Goal: Task Accomplishment & Management: Manage account settings

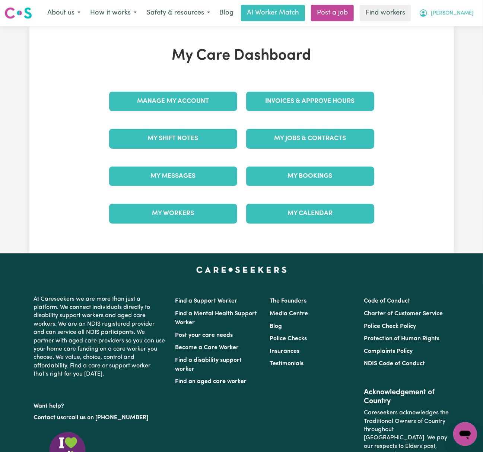
click at [459, 16] on span "[PERSON_NAME]" at bounding box center [452, 13] width 43 height 8
click at [466, 42] on link "Logout" at bounding box center [448, 43] width 59 height 14
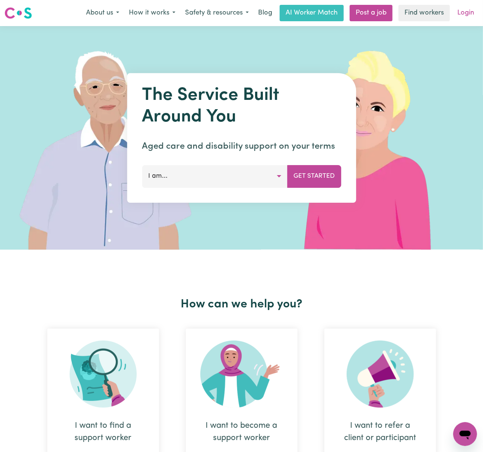
click at [472, 15] on link "Login" at bounding box center [466, 13] width 26 height 16
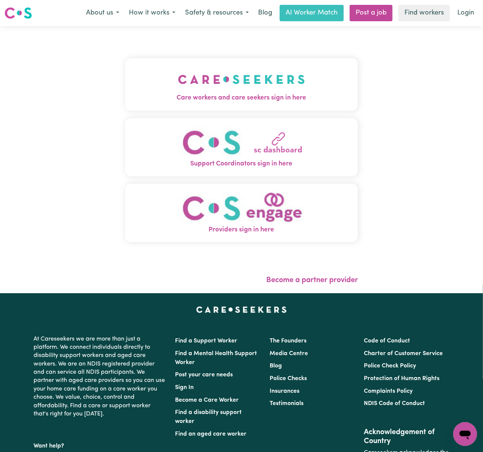
click at [204, 79] on img "Care workers and care seekers sign in here" at bounding box center [241, 80] width 127 height 28
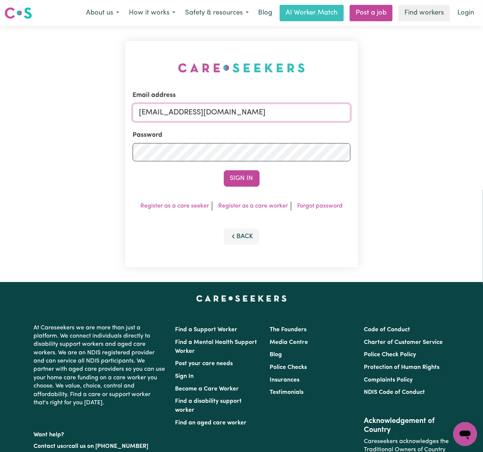
click at [176, 115] on input "[EMAIL_ADDRESS][DOMAIN_NAME]" at bounding box center [242, 113] width 218 height 18
drag, startPoint x: 179, startPoint y: 110, endPoint x: 368, endPoint y: 113, distance: 188.9
click at [368, 113] on div "Email address [EMAIL_ADDRESS][DOMAIN_NAME] Password Sign In Register as a care …" at bounding box center [241, 154] width 483 height 256
type input "[EMAIL_ADDRESS][DOMAIN_NAME]"
click at [247, 180] on button "Sign In" at bounding box center [242, 178] width 36 height 16
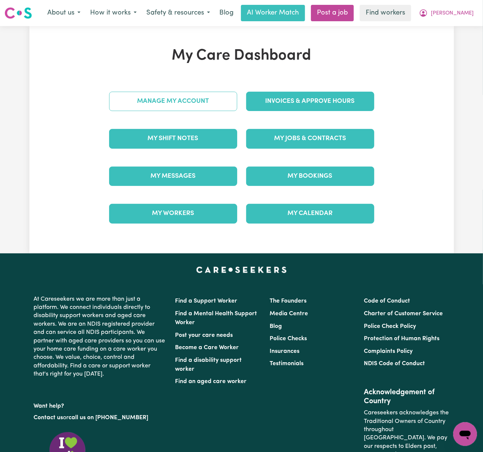
click at [221, 105] on link "Manage My Account" at bounding box center [173, 101] width 128 height 19
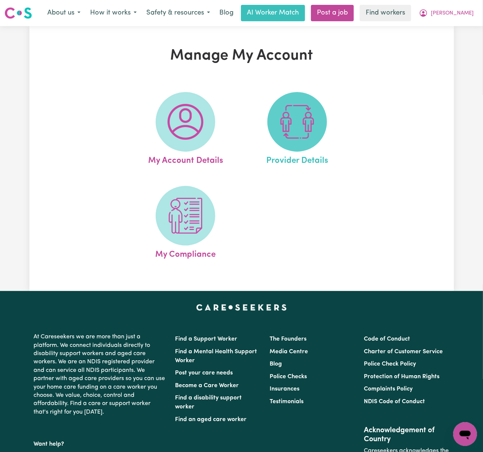
click at [291, 117] on img at bounding box center [297, 122] width 36 height 36
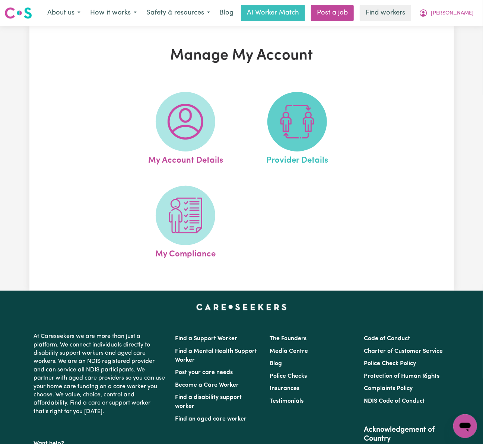
select select "NDIS_FUNDING_PLAN_MANAGED"
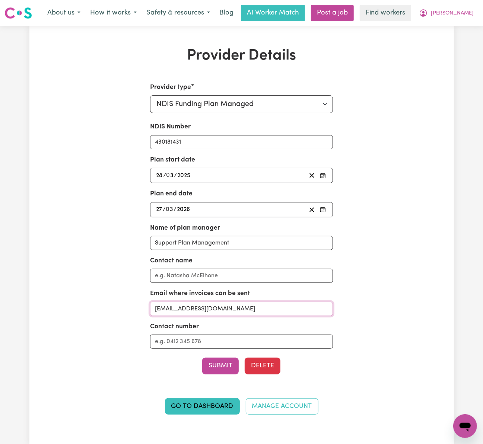
click at [293, 313] on input "[EMAIL_ADDRESS][DOMAIN_NAME]" at bounding box center [241, 309] width 183 height 14
click at [216, 410] on link "Go to Dashboard" at bounding box center [202, 407] width 75 height 16
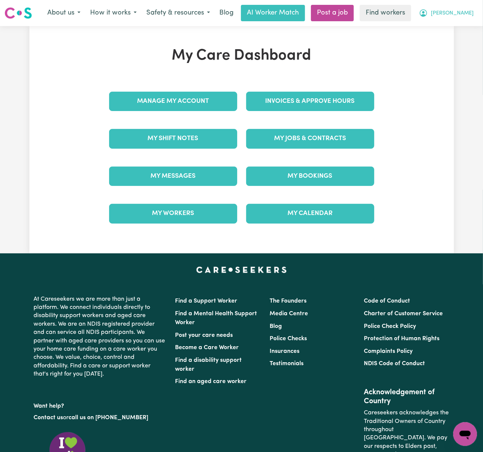
click at [460, 16] on span "[PERSON_NAME]" at bounding box center [452, 13] width 43 height 8
click at [454, 41] on link "Logout" at bounding box center [448, 43] width 59 height 14
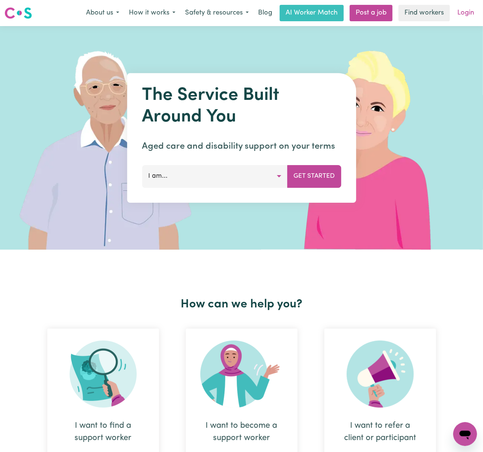
click at [460, 14] on link "Login" at bounding box center [466, 13] width 26 height 16
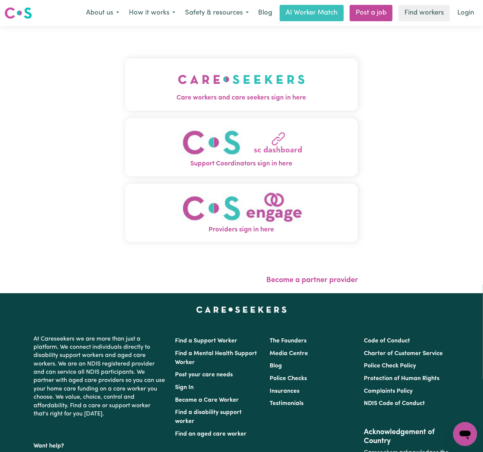
click at [197, 76] on img "Care workers and care seekers sign in here" at bounding box center [241, 80] width 127 height 28
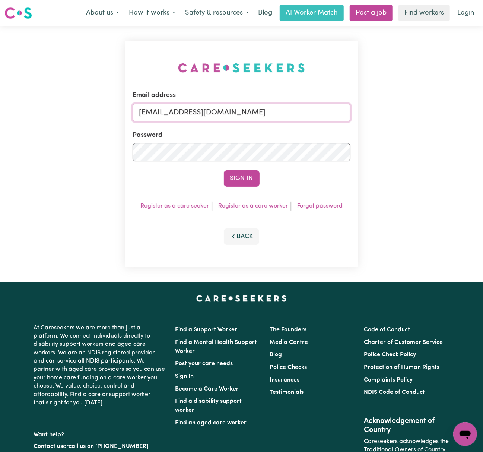
click at [193, 105] on input "[EMAIL_ADDRESS][DOMAIN_NAME]" at bounding box center [242, 113] width 218 height 18
drag, startPoint x: 177, startPoint y: 109, endPoint x: 409, endPoint y: 109, distance: 231.3
click at [409, 109] on div "Email address [EMAIL_ADDRESS][DOMAIN_NAME] Password Sign In Register as a care …" at bounding box center [241, 154] width 483 height 256
type input "[EMAIL_ADDRESS][DOMAIN_NAME]"
click at [224, 170] on button "Sign In" at bounding box center [242, 178] width 36 height 16
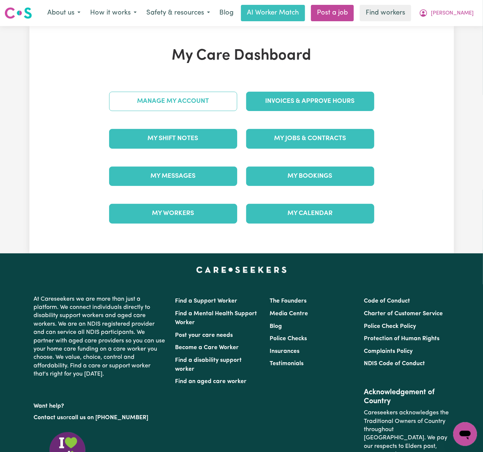
click at [221, 104] on link "Manage My Account" at bounding box center [173, 101] width 128 height 19
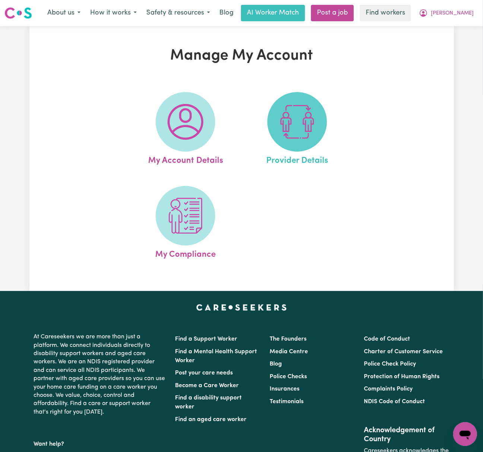
click at [316, 121] on span at bounding box center [297, 122] width 60 height 60
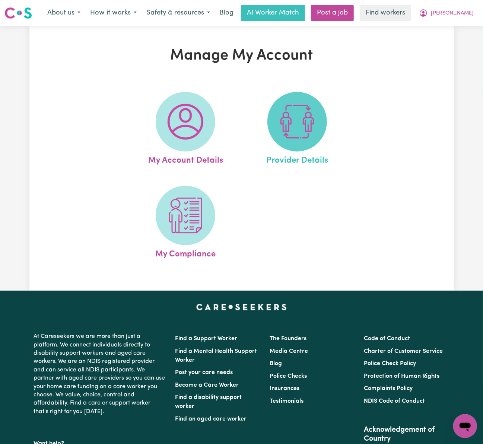
select select "NDIS_FUNDING_PLAN_MANAGED"
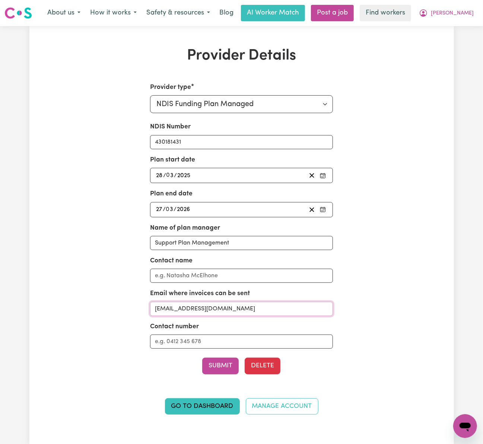
click at [299, 311] on input "[EMAIL_ADDRESS][DOMAIN_NAME]" at bounding box center [241, 309] width 183 height 14
click at [462, 10] on span "[PERSON_NAME]" at bounding box center [452, 13] width 43 height 8
click at [465, 29] on link "My Dashboard" at bounding box center [448, 29] width 59 height 14
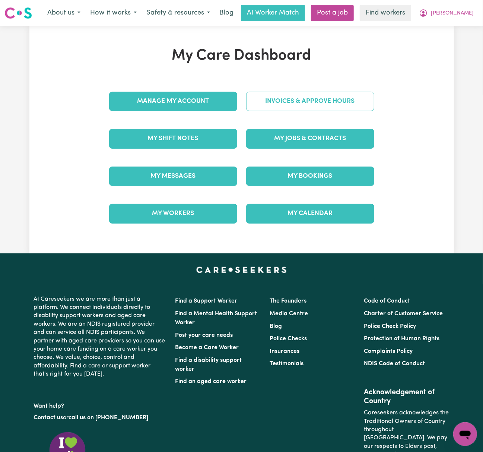
click at [339, 107] on link "Invoices & Approve Hours" at bounding box center [310, 101] width 128 height 19
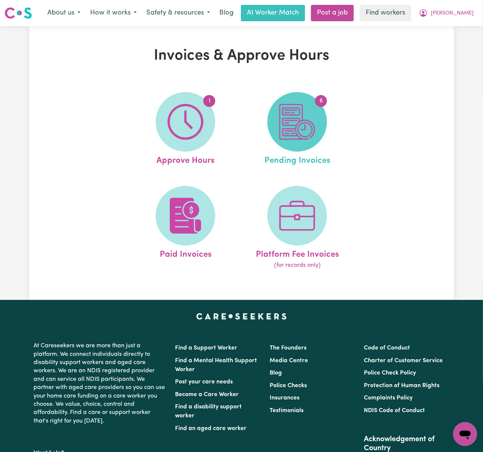
click at [302, 108] on img at bounding box center [297, 122] width 36 height 36
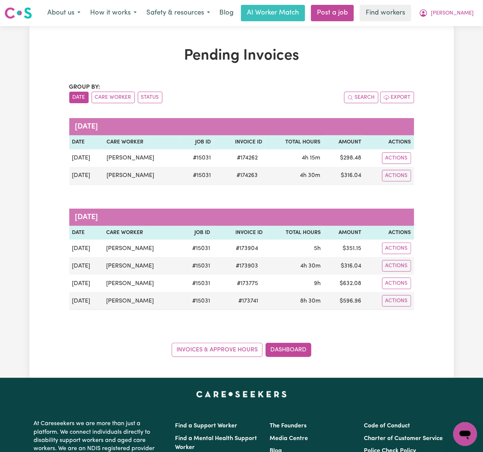
click at [410, 69] on div "Pending Invoices Group by: Date Care Worker Status Search Export [DATE] Date Ca…" at bounding box center [242, 202] width 354 height 310
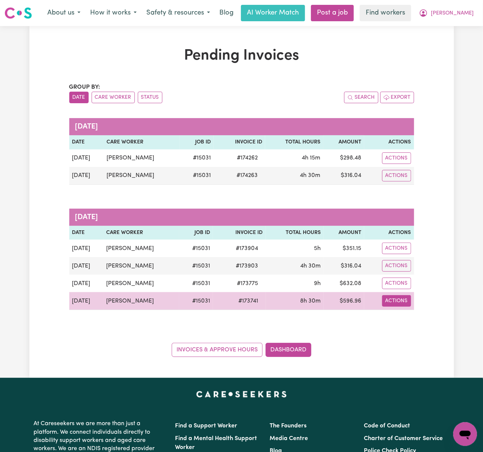
click at [383, 305] on button "Actions" at bounding box center [396, 301] width 29 height 12
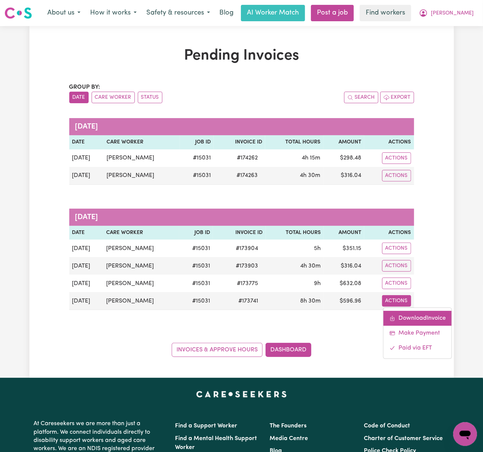
click at [401, 322] on link "Download Invoice" at bounding box center [418, 318] width 68 height 15
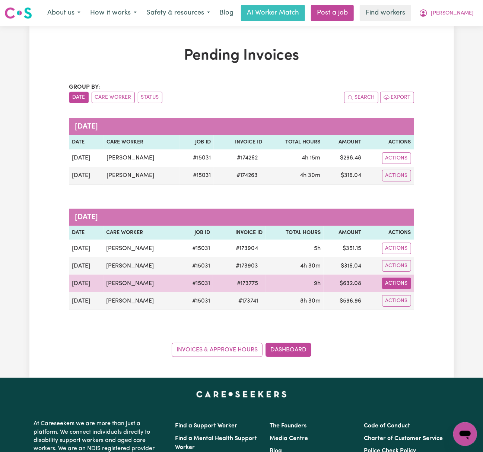
click at [405, 287] on button "Actions" at bounding box center [396, 284] width 29 height 12
click at [422, 299] on link "Download Invoice" at bounding box center [418, 301] width 68 height 15
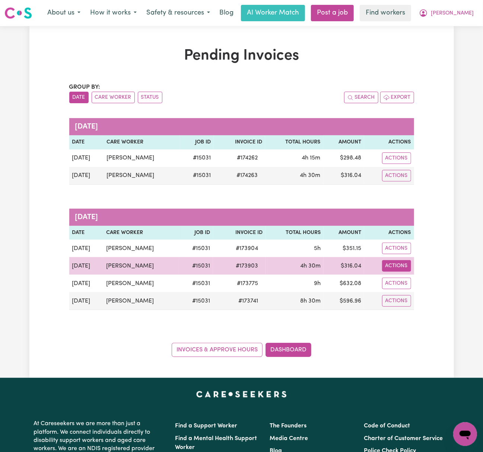
click at [406, 269] on button "Actions" at bounding box center [396, 266] width 29 height 12
click at [427, 282] on link "Download Invoice" at bounding box center [418, 283] width 68 height 15
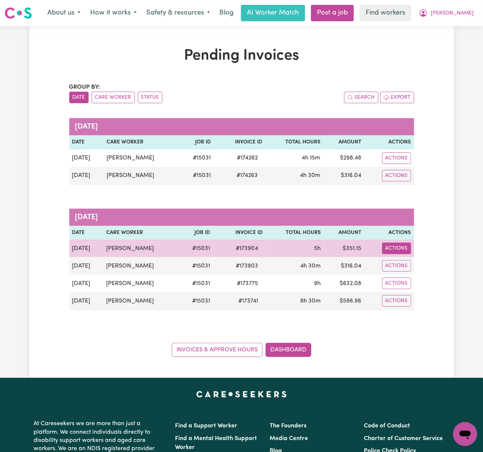
click at [403, 252] on button "Actions" at bounding box center [396, 248] width 29 height 12
click at [424, 266] on link "Download Invoice" at bounding box center [418, 266] width 68 height 15
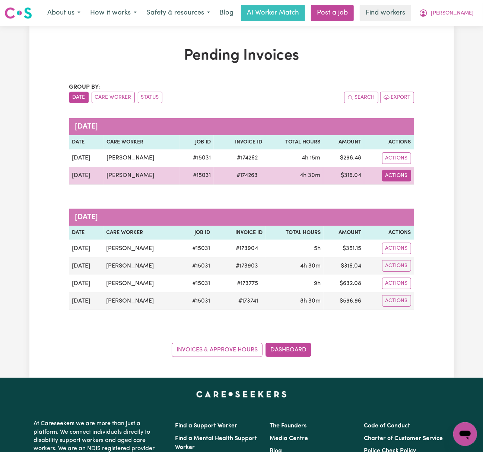
click at [400, 176] on button "Actions" at bounding box center [396, 176] width 29 height 12
click at [430, 195] on link "Download Invoice" at bounding box center [418, 193] width 68 height 15
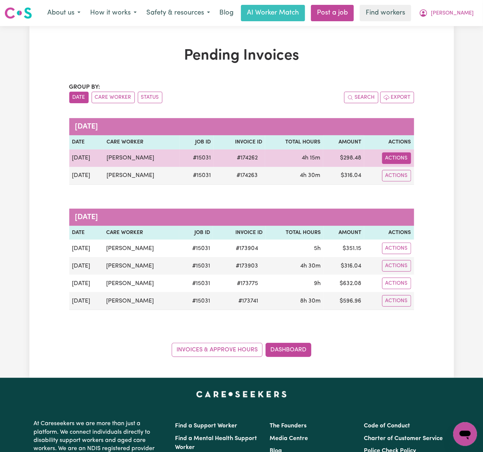
drag, startPoint x: 404, startPoint y: 161, endPoint x: 408, endPoint y: 161, distance: 4.5
click at [404, 161] on button "Actions" at bounding box center [396, 158] width 29 height 12
click at [429, 182] on link "Download Invoice" at bounding box center [418, 175] width 68 height 15
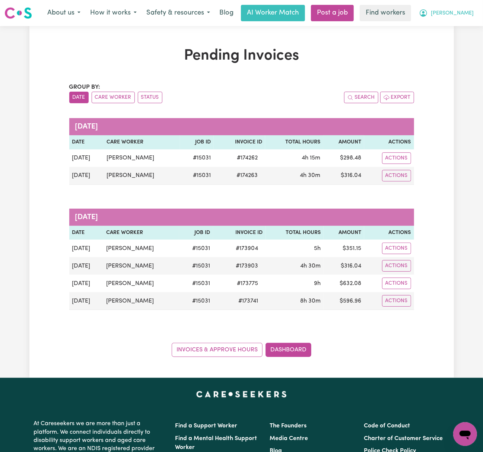
click at [462, 13] on span "[PERSON_NAME]" at bounding box center [452, 13] width 43 height 8
click at [455, 29] on link "My Dashboard" at bounding box center [448, 29] width 59 height 14
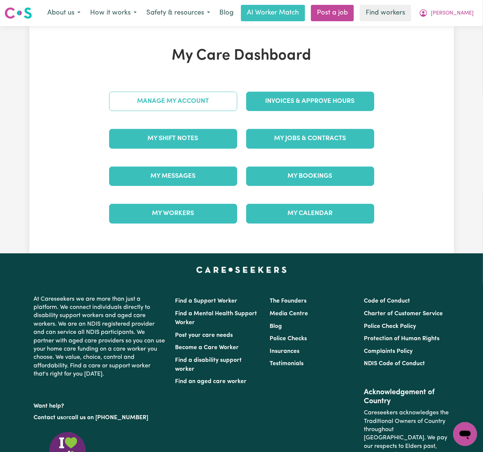
click at [203, 103] on link "Manage My Account" at bounding box center [173, 101] width 128 height 19
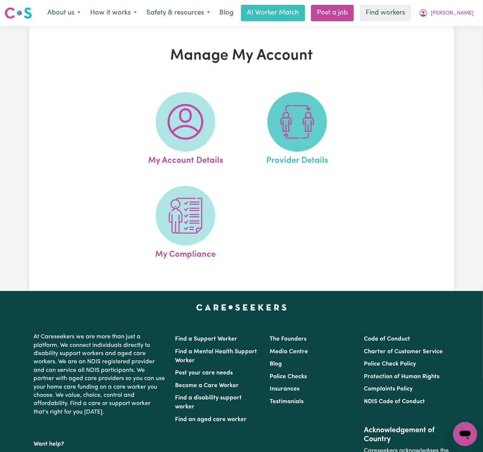
click at [289, 125] on img at bounding box center [297, 122] width 36 height 36
select select "NDIS_FUNDING_PLAN_MANAGED"
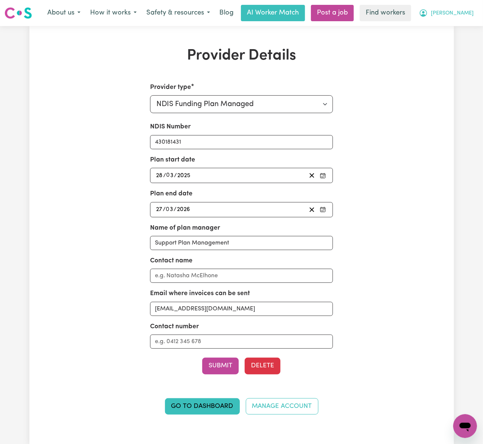
click at [471, 10] on span "[PERSON_NAME]" at bounding box center [452, 13] width 43 height 8
click at [471, 42] on link "Logout" at bounding box center [448, 43] width 59 height 14
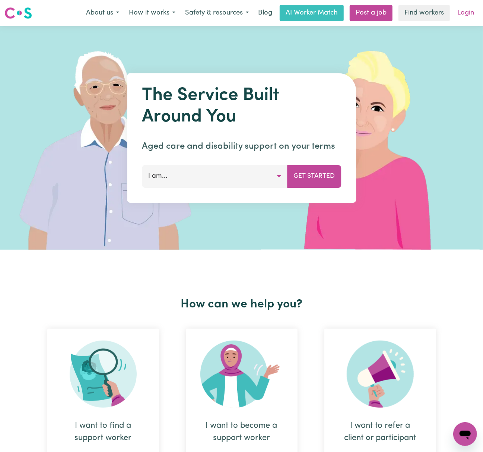
click at [464, 15] on link "Login" at bounding box center [466, 13] width 26 height 16
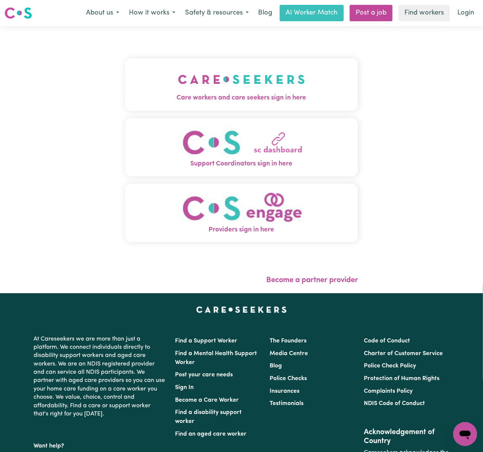
click at [218, 76] on img "Care workers and care seekers sign in here" at bounding box center [241, 80] width 127 height 28
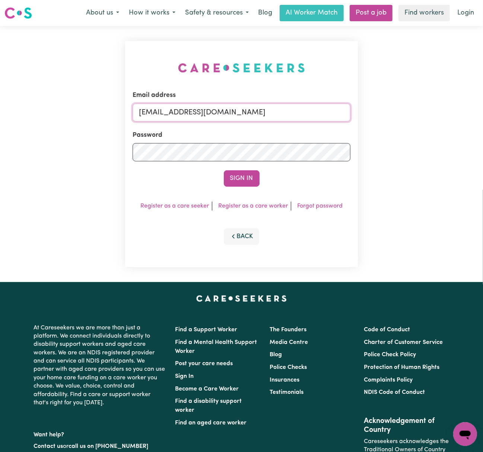
click at [183, 110] on input "[EMAIL_ADDRESS][DOMAIN_NAME]" at bounding box center [242, 113] width 218 height 18
drag, startPoint x: 179, startPoint y: 108, endPoint x: 437, endPoint y: 114, distance: 257.8
click at [437, 114] on div "Email address [EMAIL_ADDRESS][DOMAIN_NAME] Password Sign In Register as a care …" at bounding box center [241, 154] width 483 height 256
type input "[EMAIL_ADDRESS][DOMAIN_NAME]"
click at [224, 170] on button "Sign In" at bounding box center [242, 178] width 36 height 16
